Goal: Information Seeking & Learning: Learn about a topic

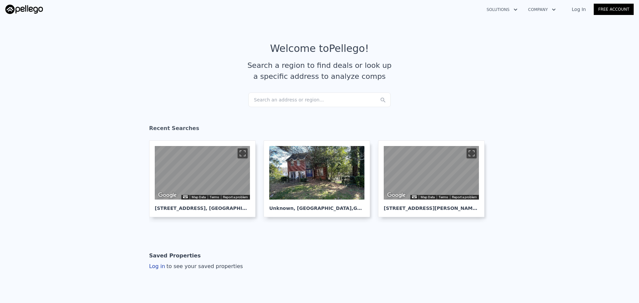
click at [275, 102] on div "Search an address or region..." at bounding box center [319, 99] width 142 height 15
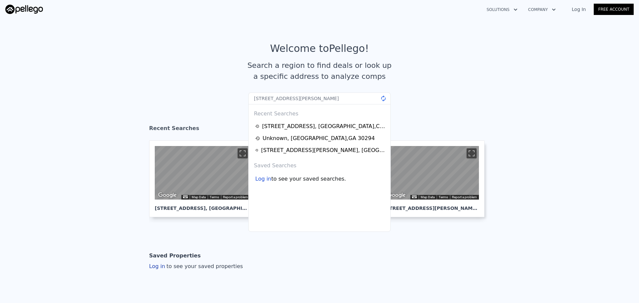
type input "[STREET_ADDRESS][PERSON_NAME]"
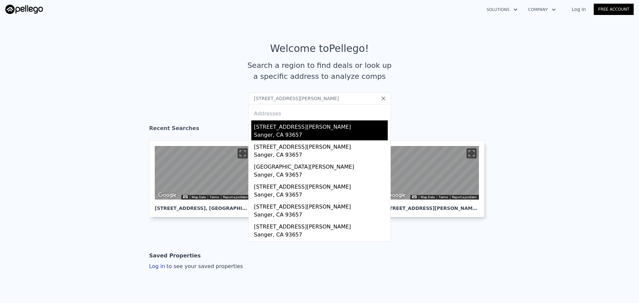
click at [295, 128] on div "[STREET_ADDRESS][PERSON_NAME]" at bounding box center [321, 125] width 134 height 11
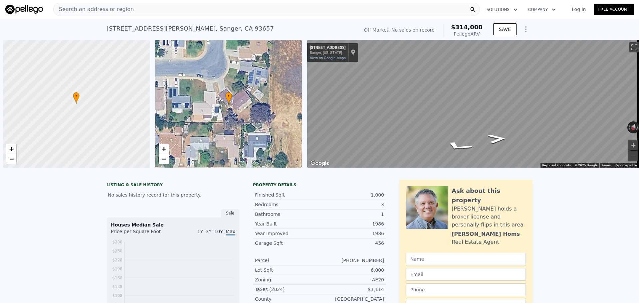
scroll to position [0, 3]
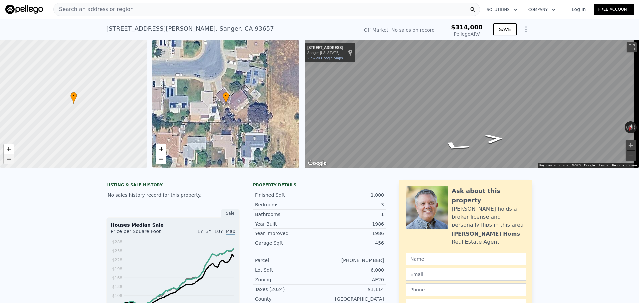
click at [8, 158] on span "−" at bounding box center [9, 159] width 4 height 8
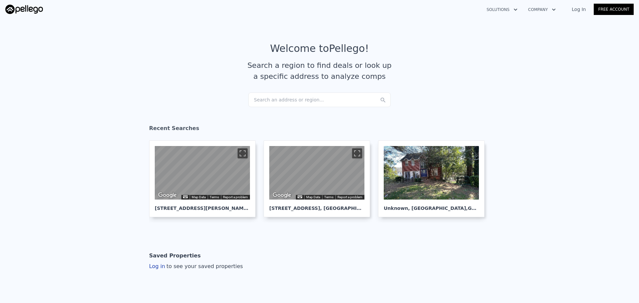
click at [309, 97] on div "Search an address or region..." at bounding box center [319, 99] width 142 height 15
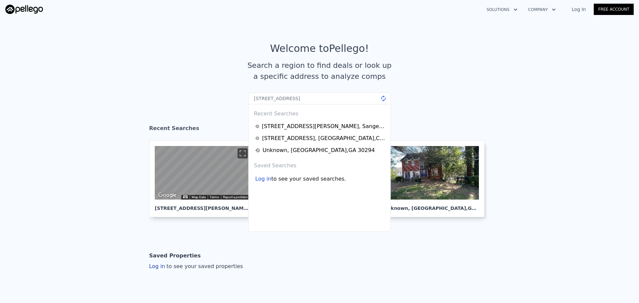
type input "[STREET_ADDRESS]"
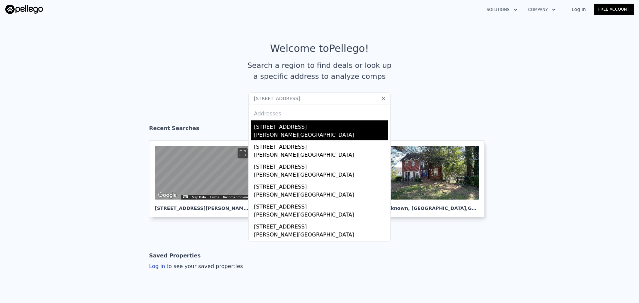
click at [277, 133] on div "[PERSON_NAME][GEOGRAPHIC_DATA]" at bounding box center [321, 135] width 134 height 9
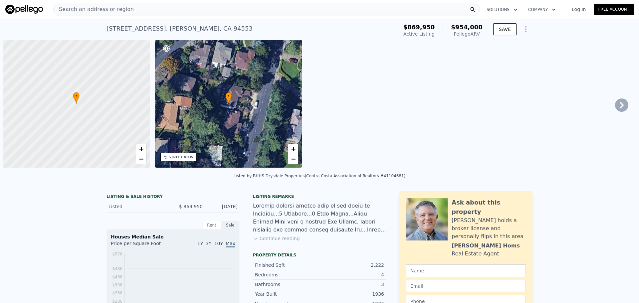
scroll to position [0, 3]
